Goal: Transaction & Acquisition: Purchase product/service

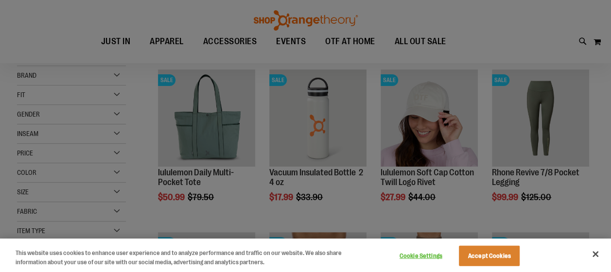
scroll to position [145, 0]
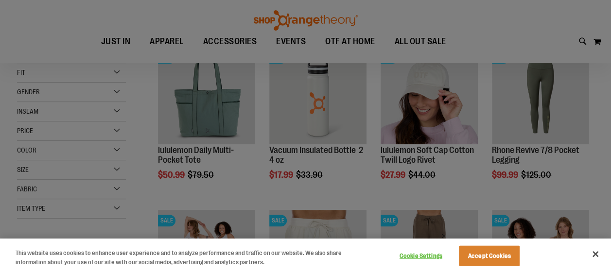
type input "**********"
click at [490, 257] on button "Accept Cookies" at bounding box center [489, 256] width 61 height 20
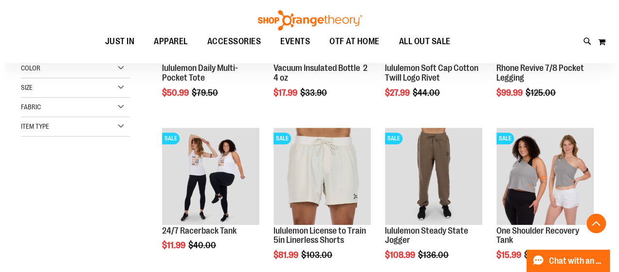
scroll to position [243, 0]
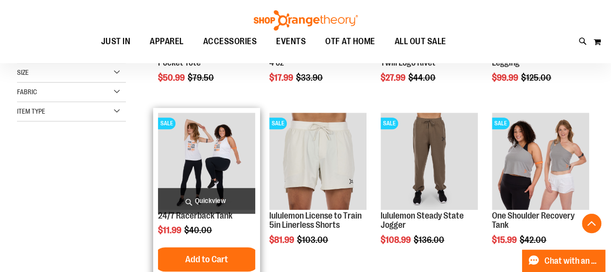
click at [198, 201] on span "Quickview" at bounding box center [206, 201] width 97 height 26
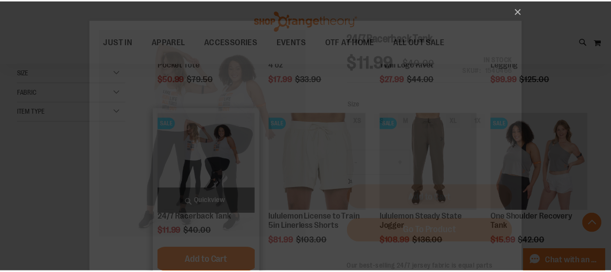
scroll to position [0, 0]
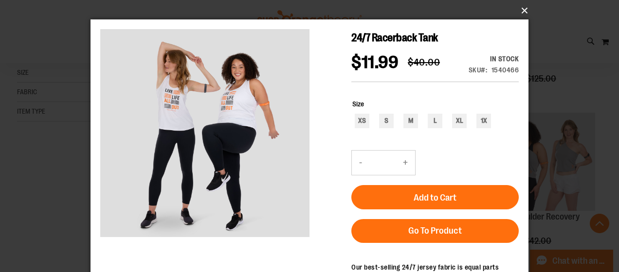
click at [522, 11] on button "×" at bounding box center [312, 10] width 438 height 21
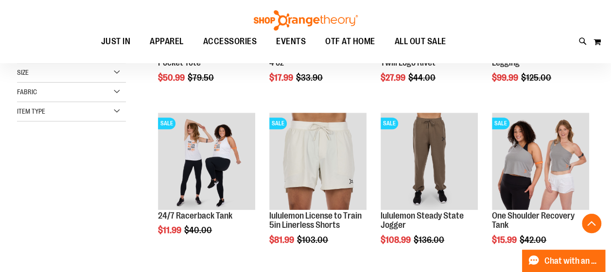
scroll to position [291, 0]
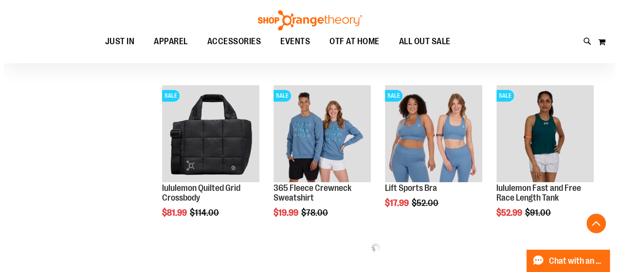
scroll to position [437, 0]
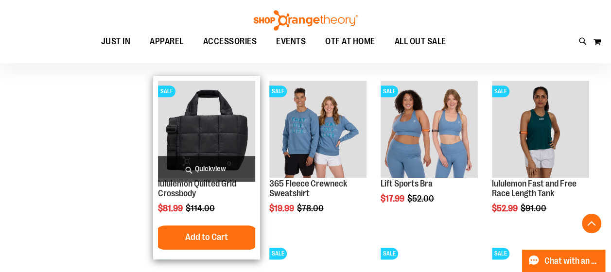
click at [206, 167] on span "Quickview" at bounding box center [206, 169] width 97 height 26
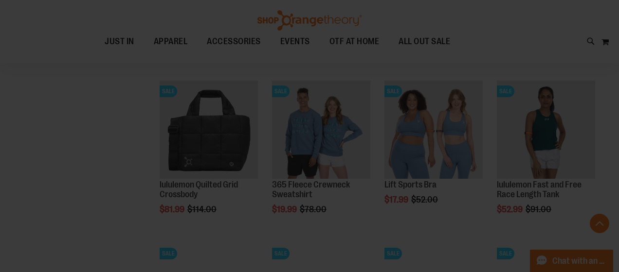
scroll to position [0, 0]
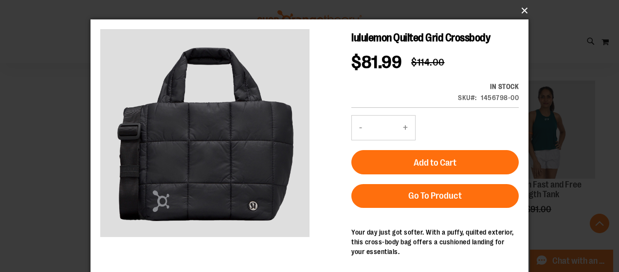
click at [523, 10] on button "×" at bounding box center [312, 10] width 438 height 21
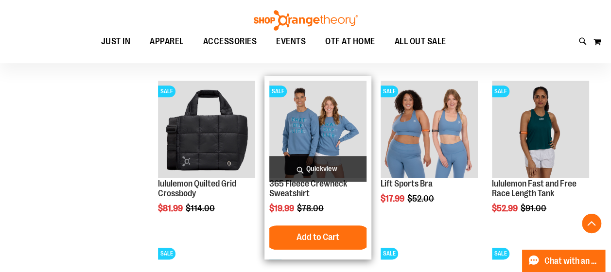
click at [309, 167] on span "Quickview" at bounding box center [317, 169] width 97 height 26
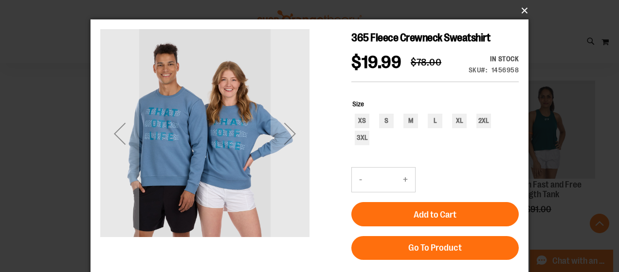
click at [524, 10] on button "×" at bounding box center [312, 10] width 438 height 21
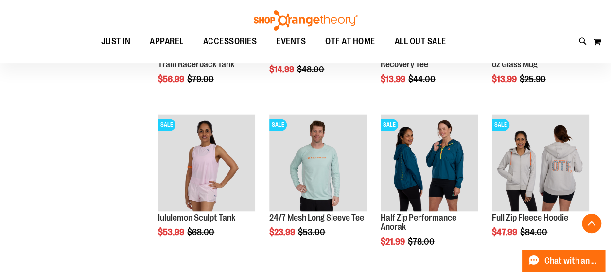
scroll to position [778, 0]
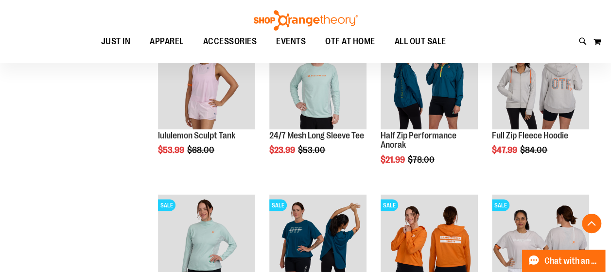
scroll to position [826, 0]
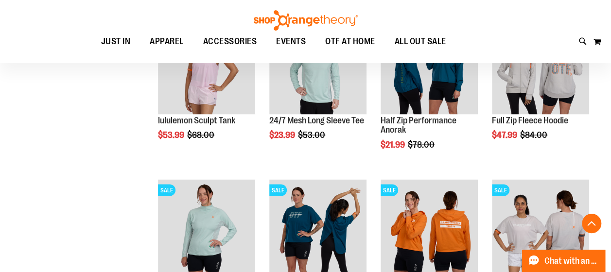
scroll to position [778, 0]
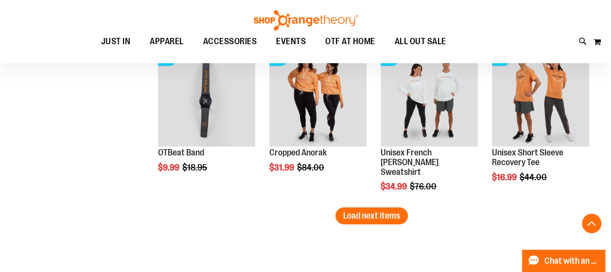
scroll to position [1459, 0]
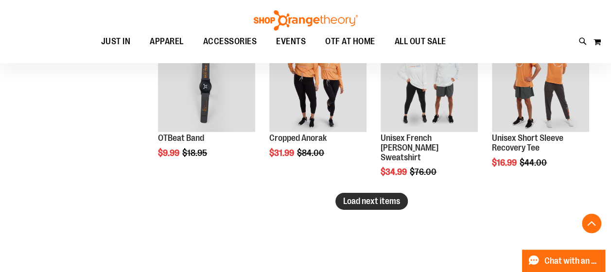
click at [378, 200] on span "Load next items" at bounding box center [371, 201] width 57 height 10
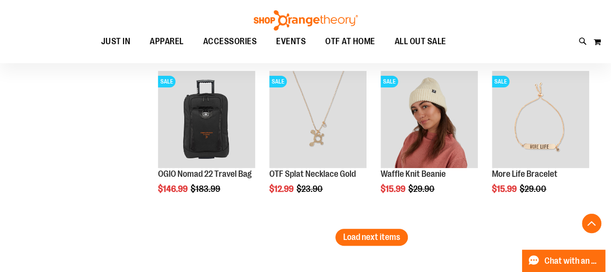
scroll to position [1896, 0]
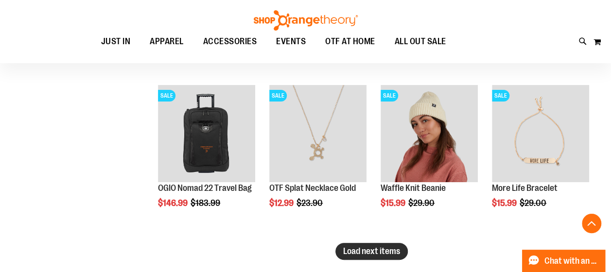
click at [382, 254] on span "Load next items" at bounding box center [371, 252] width 57 height 10
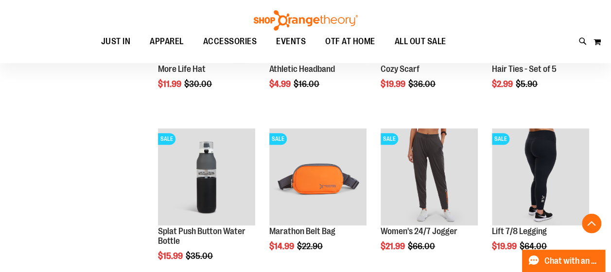
scroll to position [2383, 0]
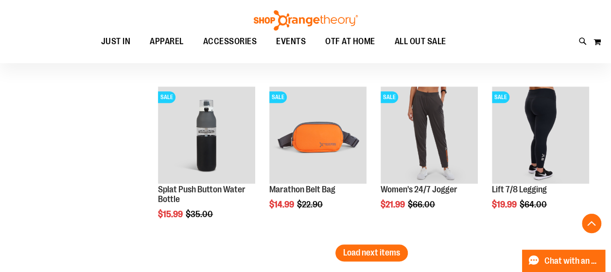
click at [366, 252] on span "Load next items" at bounding box center [371, 253] width 57 height 10
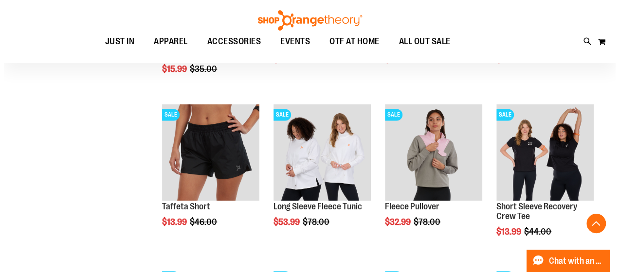
scroll to position [2529, 0]
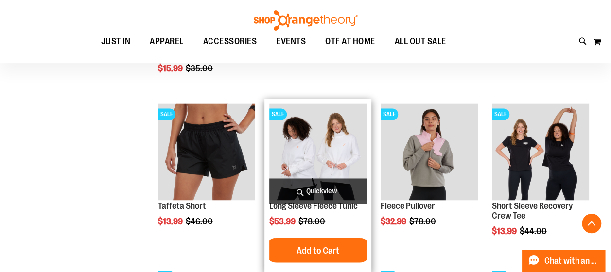
click at [314, 190] on span "Quickview" at bounding box center [317, 191] width 97 height 26
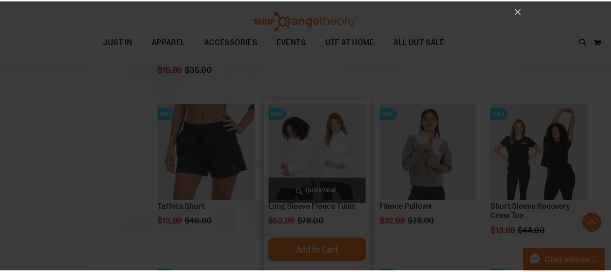
scroll to position [0, 0]
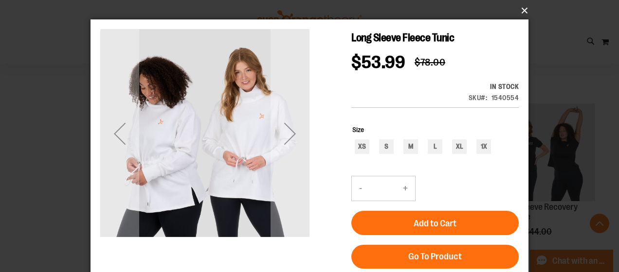
click at [523, 13] on button "×" at bounding box center [312, 10] width 438 height 21
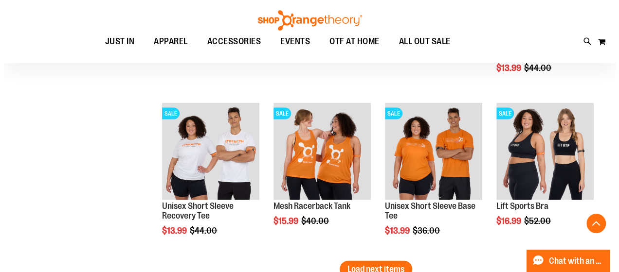
scroll to position [2869, 0]
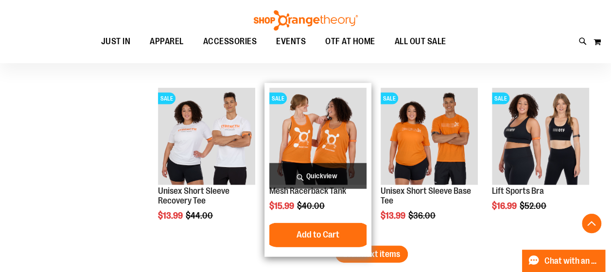
click at [314, 169] on span "Quickview" at bounding box center [317, 176] width 97 height 26
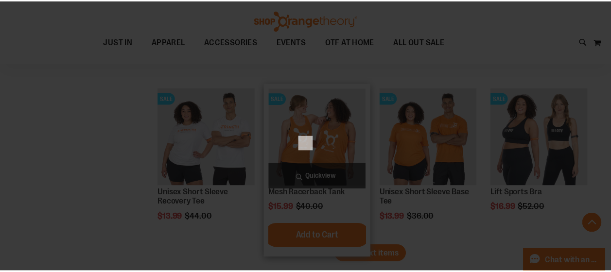
scroll to position [0, 0]
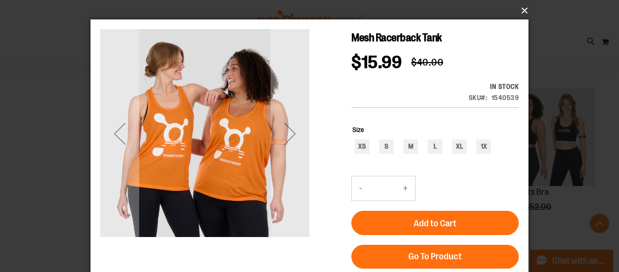
click at [521, 12] on button "×" at bounding box center [312, 10] width 438 height 21
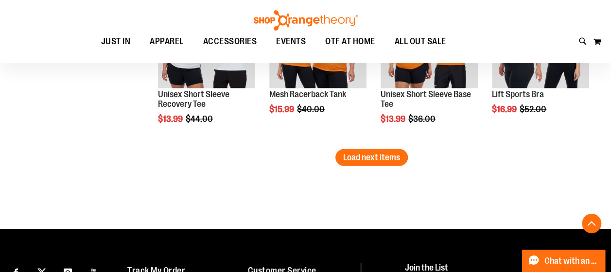
scroll to position [2966, 0]
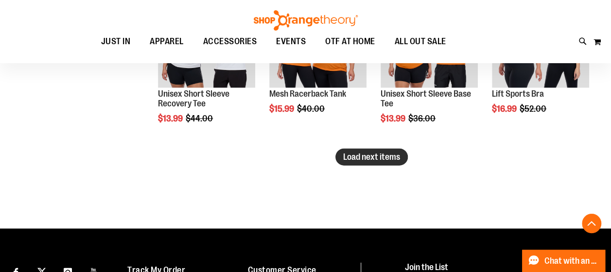
click at [359, 158] on span "Load next items" at bounding box center [371, 157] width 57 height 10
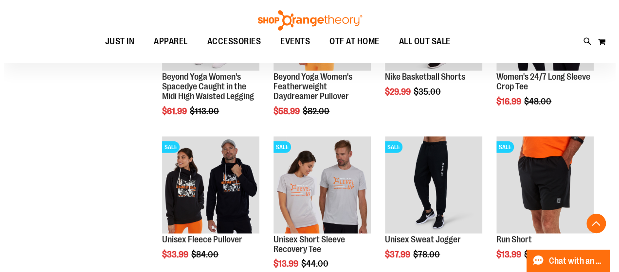
scroll to position [3161, 0]
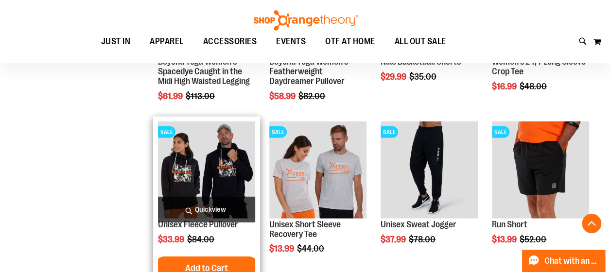
click at [201, 210] on span "Quickview" at bounding box center [206, 210] width 97 height 26
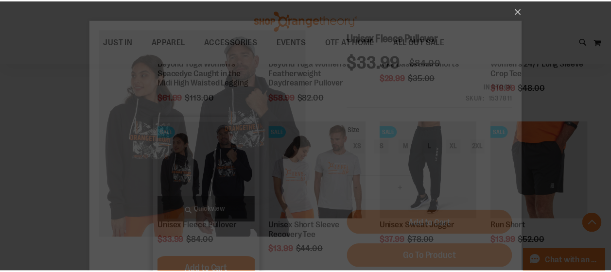
scroll to position [0, 0]
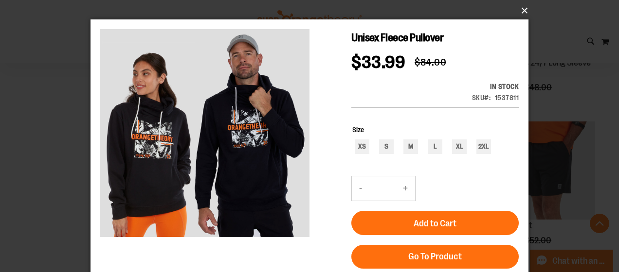
click at [521, 7] on button "×" at bounding box center [312, 10] width 438 height 21
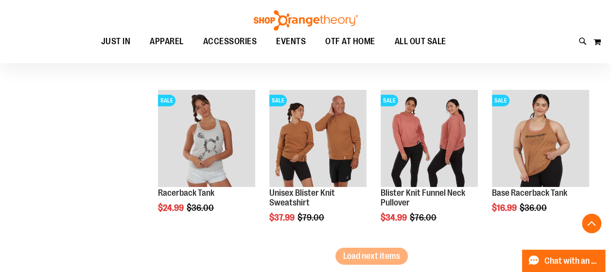
scroll to position [3355, 0]
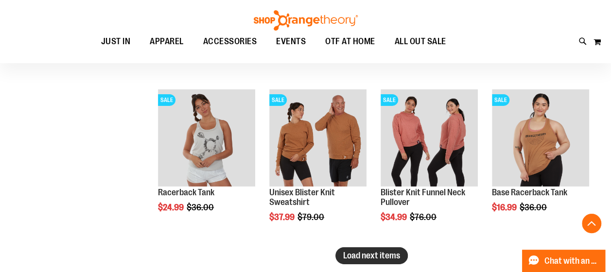
click at [369, 253] on span "Load next items" at bounding box center [371, 256] width 57 height 10
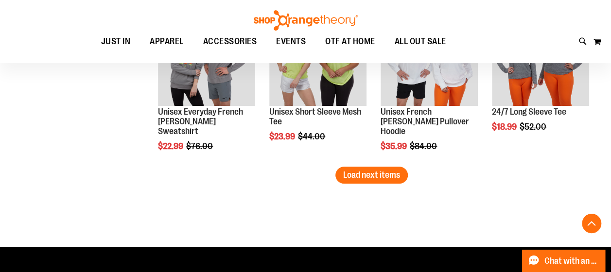
scroll to position [3939, 0]
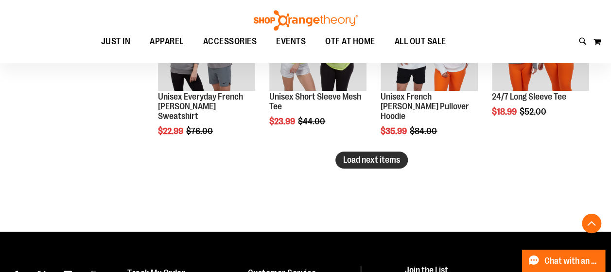
click at [384, 163] on span "Load next items" at bounding box center [371, 160] width 57 height 10
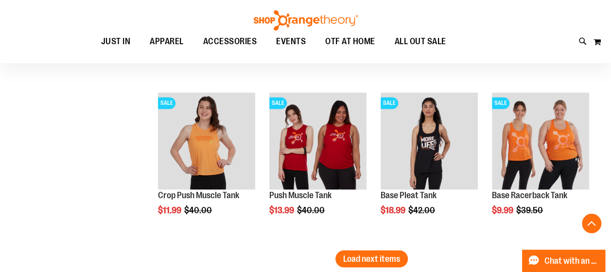
scroll to position [4377, 0]
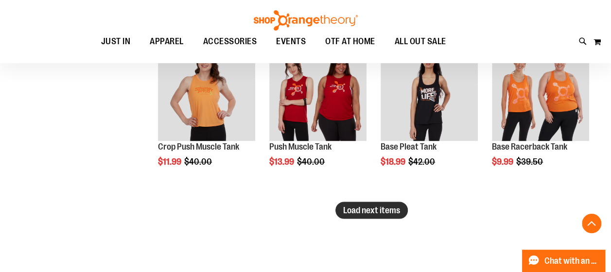
click at [365, 209] on span "Load next items" at bounding box center [371, 210] width 57 height 10
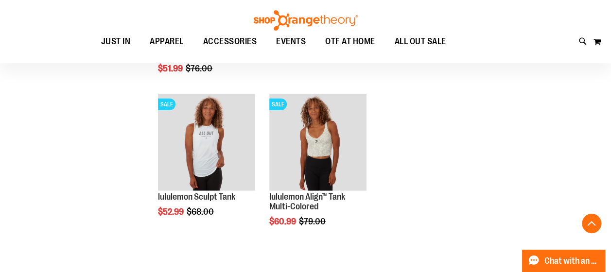
scroll to position [4863, 0]
